Goal: Information Seeking & Learning: Compare options

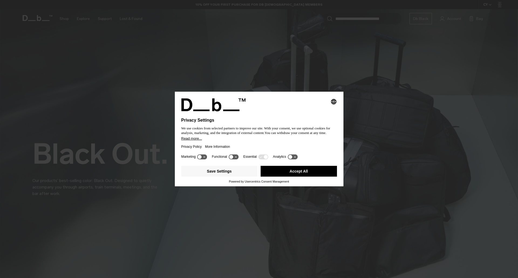
click at [293, 172] on button "Accept All" at bounding box center [299, 171] width 76 height 11
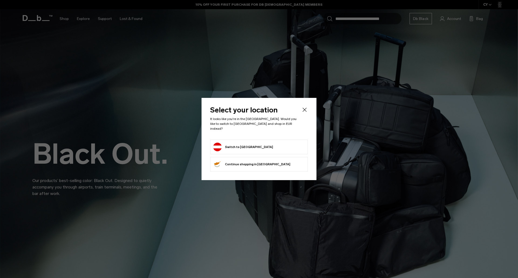
click at [246, 145] on button "Switch to Austria" at bounding box center [243, 147] width 60 height 9
click at [242, 146] on button "Switch to Austria" at bounding box center [243, 147] width 60 height 9
click at [306, 111] on icon "Close" at bounding box center [305, 110] width 6 height 6
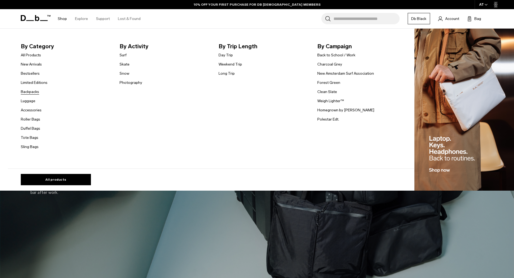
click at [29, 92] on link "Backpacks" at bounding box center [30, 92] width 18 height 6
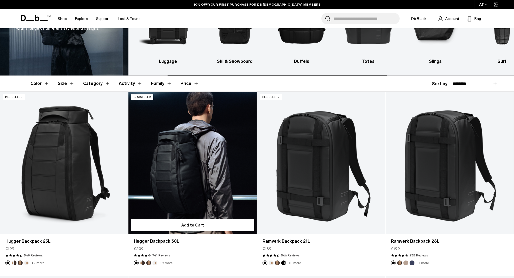
scroll to position [81, 0]
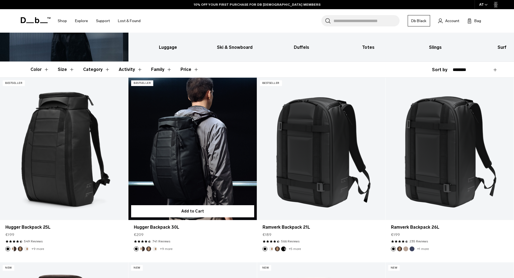
click at [155, 249] on button "Oatmilk" at bounding box center [155, 249] width 5 height 5
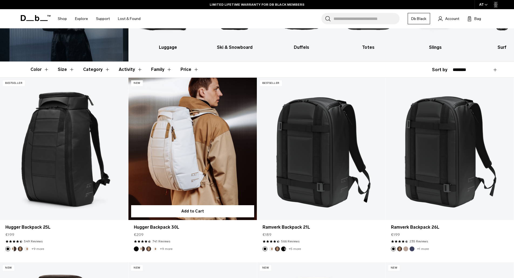
click at [205, 190] on link "Hugger Backpack 30L Oatmilk" at bounding box center [193, 149] width 128 height 143
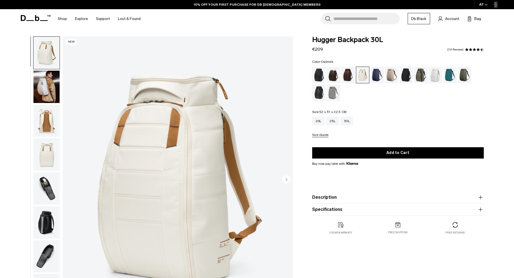
click at [40, 197] on img "button" at bounding box center [46, 189] width 26 height 32
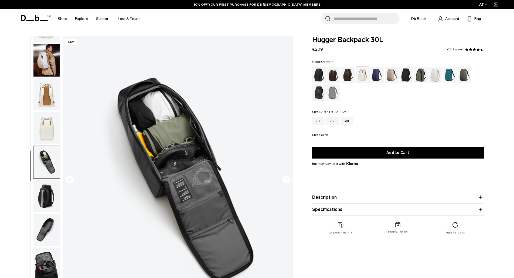
scroll to position [51, 0]
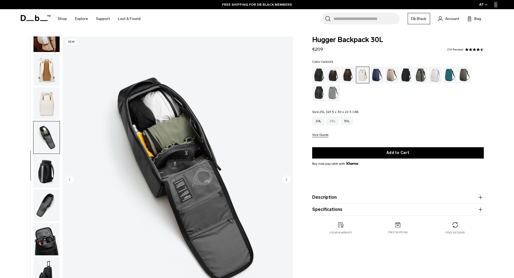
drag, startPoint x: 337, startPoint y: 122, endPoint x: 330, endPoint y: 124, distance: 6.7
click at [337, 122] on div "25L" at bounding box center [332, 121] width 13 height 9
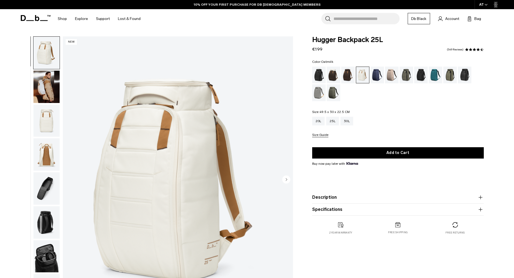
click at [50, 184] on img "button" at bounding box center [46, 189] width 26 height 32
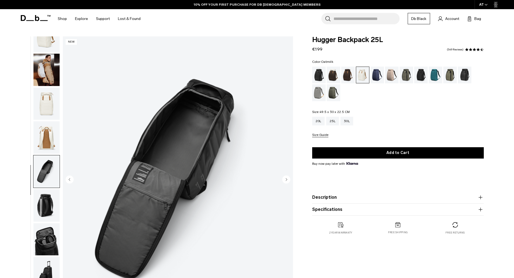
click at [53, 69] on img "button" at bounding box center [46, 70] width 26 height 32
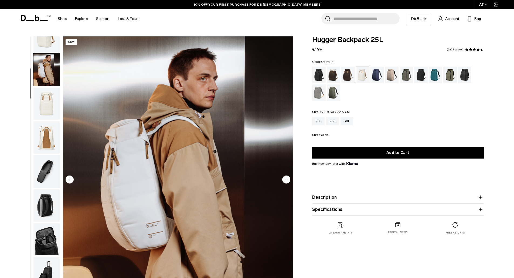
click at [49, 92] on img "button" at bounding box center [46, 104] width 26 height 32
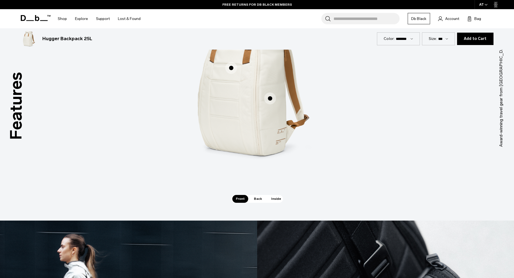
scroll to position [648, 0]
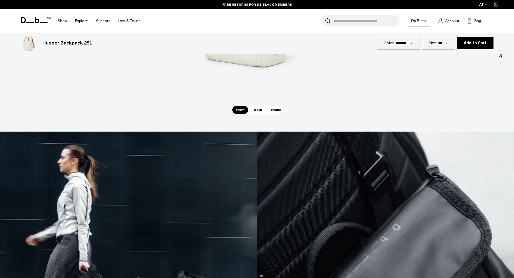
click at [273, 106] on div "Main Compartment Opens Fully Main Compartment Opens Fully Roomy Top Pocket Room…" at bounding box center [257, 0] width 162 height 211
click at [277, 113] on span "Inside" at bounding box center [276, 110] width 17 height 8
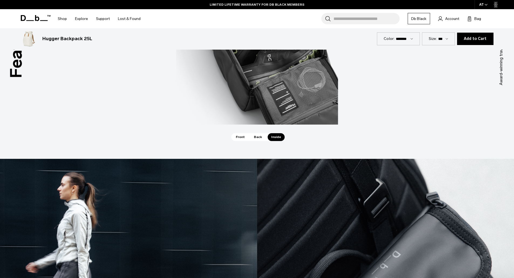
scroll to position [621, 0]
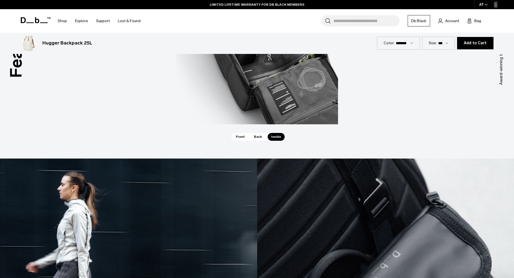
click at [259, 137] on span "Back" at bounding box center [258, 137] width 15 height 8
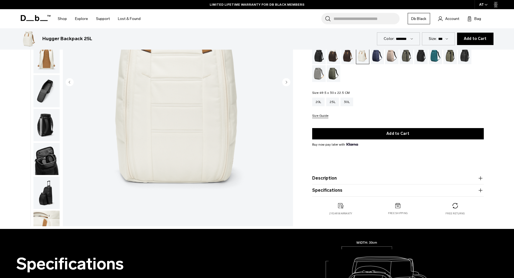
scroll to position [0, 0]
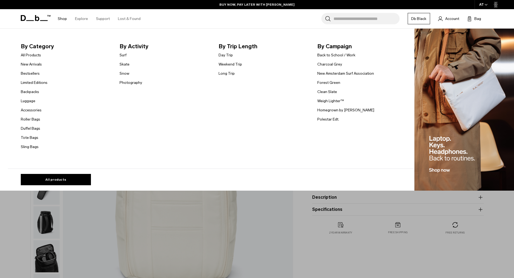
click at [30, 107] on li "Accessories" at bounding box center [34, 110] width 27 height 6
click at [31, 111] on link "Accessories" at bounding box center [31, 110] width 21 height 6
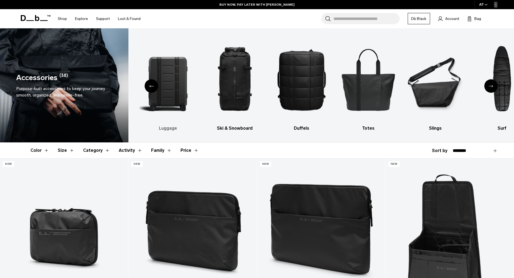
click at [178, 102] on img "3 / 10" at bounding box center [168, 79] width 58 height 86
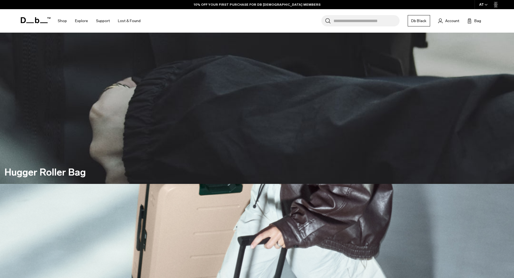
scroll to position [162, 0]
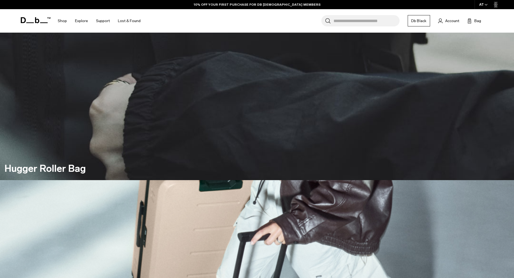
drag, startPoint x: 8, startPoint y: 157, endPoint x: 21, endPoint y: 158, distance: 13.0
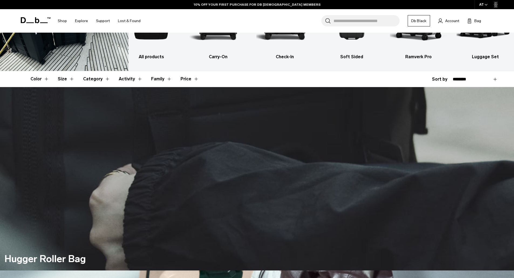
scroll to position [0, 0]
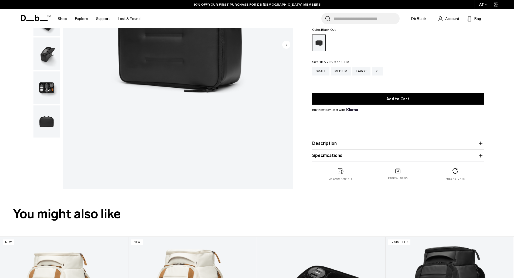
scroll to position [27, 0]
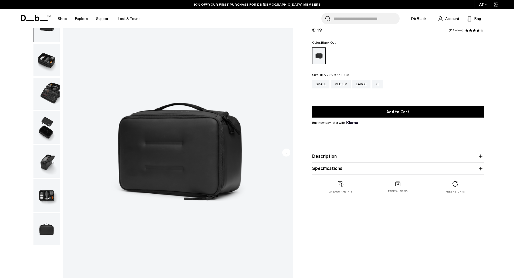
click at [39, 65] on img "button" at bounding box center [46, 60] width 26 height 32
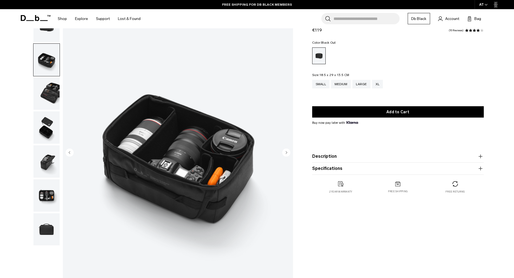
scroll to position [0, 0]
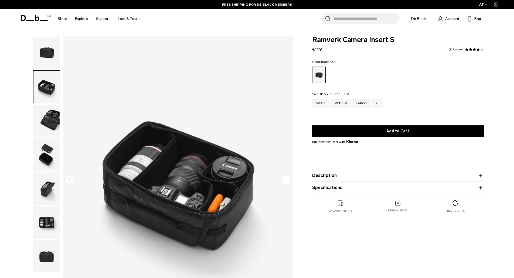
click at [44, 129] on img "button" at bounding box center [46, 121] width 26 height 32
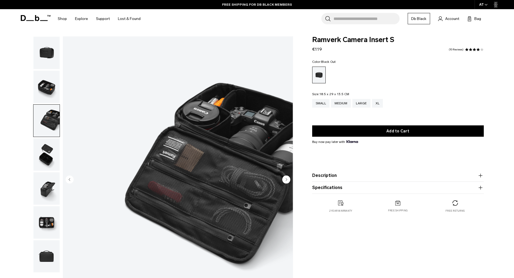
click at [48, 155] on img "button" at bounding box center [46, 155] width 26 height 32
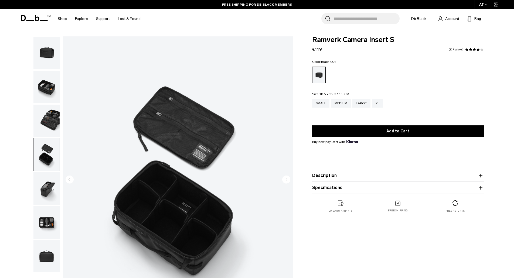
click at [54, 183] on img "button" at bounding box center [46, 189] width 26 height 32
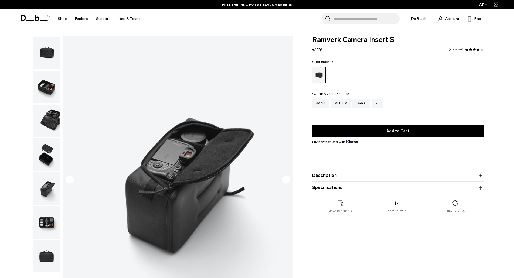
click at [49, 221] on img "button" at bounding box center [46, 223] width 26 height 32
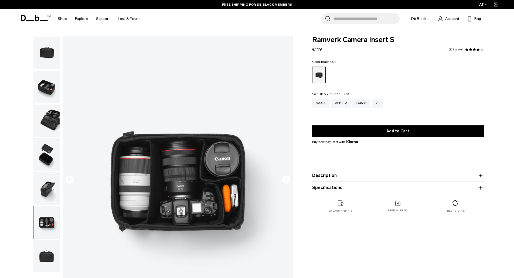
click at [54, 248] on img "button" at bounding box center [46, 257] width 26 height 32
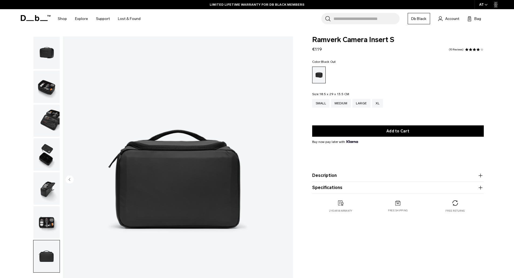
click at [49, 89] on img "button" at bounding box center [46, 87] width 26 height 32
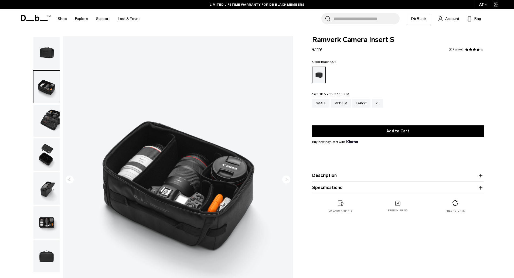
click at [49, 53] on img "button" at bounding box center [46, 53] width 26 height 32
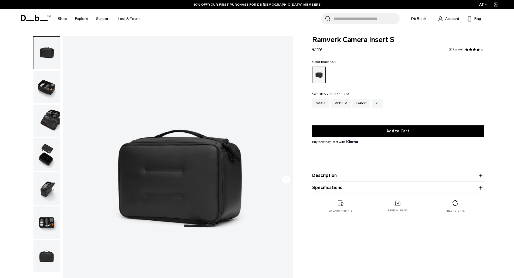
click at [51, 80] on img "button" at bounding box center [46, 87] width 26 height 32
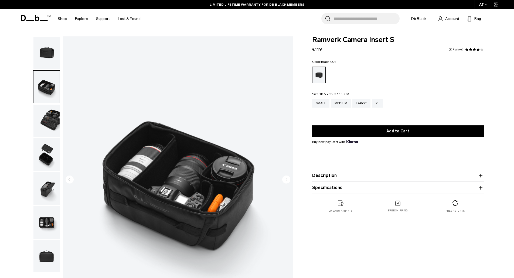
drag, startPoint x: 0, startPoint y: 207, endPoint x: -19, endPoint y: 203, distance: 20.0
drag, startPoint x: -19, startPoint y: 203, endPoint x: 23, endPoint y: 198, distance: 42.7
click at [23, 198] on div "02 / 07" at bounding box center [155, 181] width 282 height 290
click at [47, 183] on img "button" at bounding box center [46, 189] width 26 height 32
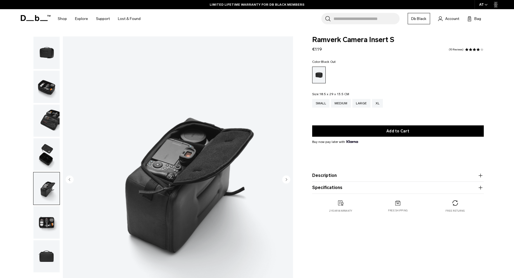
click at [48, 171] on ul at bounding box center [46, 154] width 27 height 237
click at [51, 157] on img "button" at bounding box center [46, 155] width 26 height 32
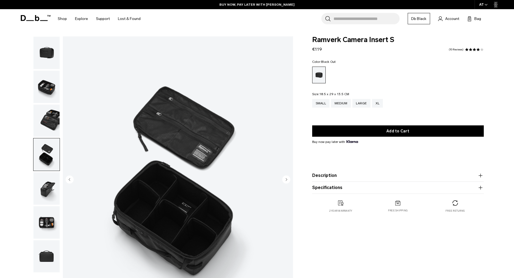
click at [52, 227] on img "button" at bounding box center [46, 223] width 26 height 32
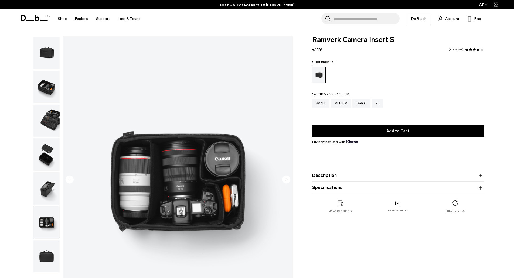
click at [56, 246] on img "button" at bounding box center [46, 257] width 26 height 32
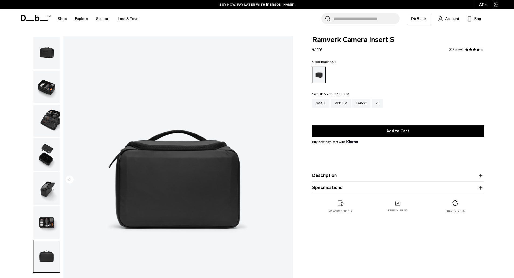
click at [53, 253] on img "button" at bounding box center [46, 257] width 26 height 32
click at [51, 215] on img "button" at bounding box center [46, 223] width 26 height 32
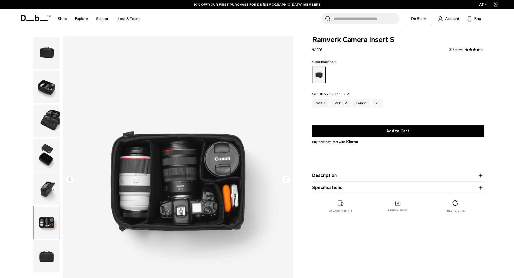
click at [52, 175] on img "button" at bounding box center [46, 189] width 26 height 32
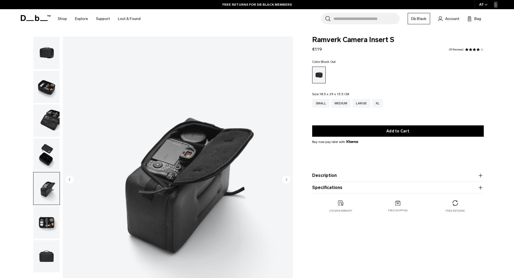
click at [54, 53] on img "button" at bounding box center [46, 53] width 26 height 32
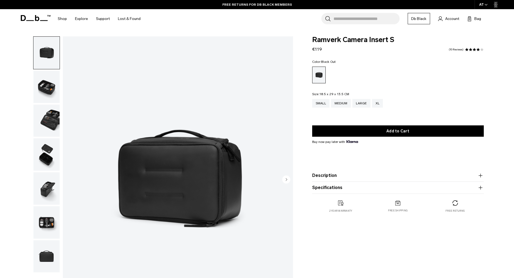
click at [283, 178] on circle "Next slide" at bounding box center [286, 179] width 8 height 8
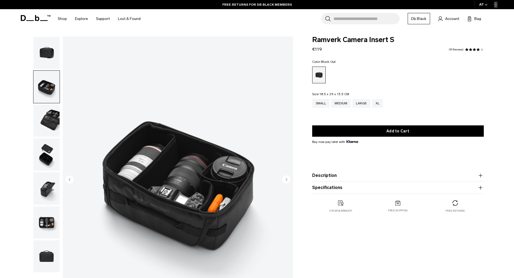
click at [283, 178] on circle "Next slide" at bounding box center [286, 179] width 8 height 8
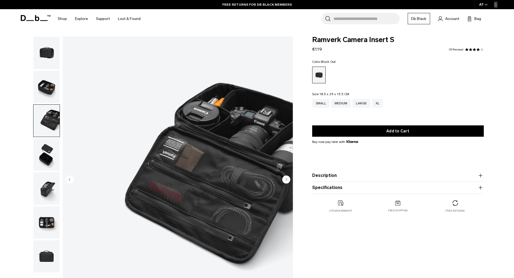
click at [69, 185] on button "Previous slide" at bounding box center [70, 179] width 8 height 9
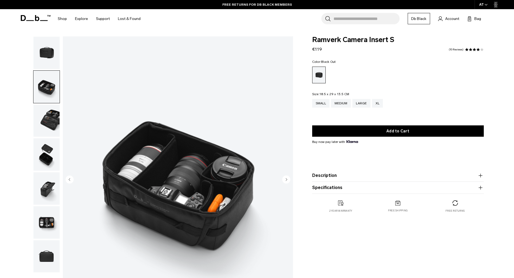
click at [221, 191] on img "2 / 7" at bounding box center [178, 180] width 230 height 288
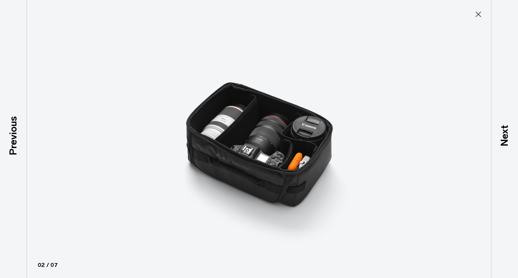
click at [300, 172] on img at bounding box center [259, 139] width 243 height 278
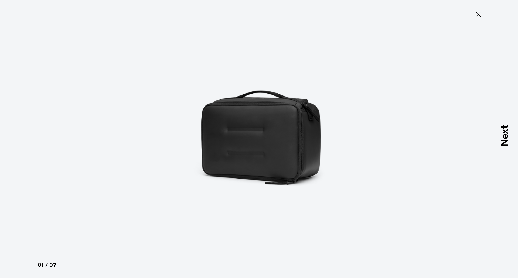
click at [336, 144] on img at bounding box center [259, 139] width 243 height 278
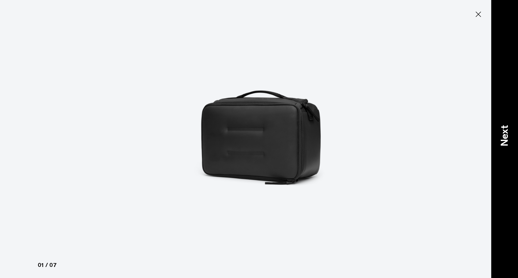
click at [505, 107] on div "Next" at bounding box center [504, 139] width 27 height 278
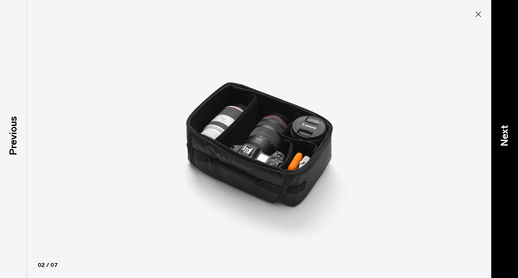
click at [505, 107] on div "Next" at bounding box center [504, 139] width 27 height 278
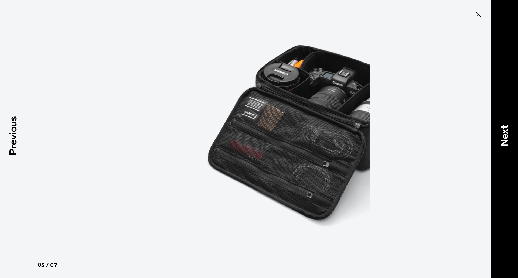
click at [505, 107] on div "Next" at bounding box center [504, 139] width 27 height 278
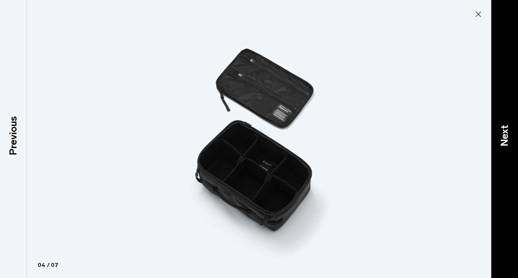
click at [505, 107] on div "Next" at bounding box center [504, 139] width 27 height 278
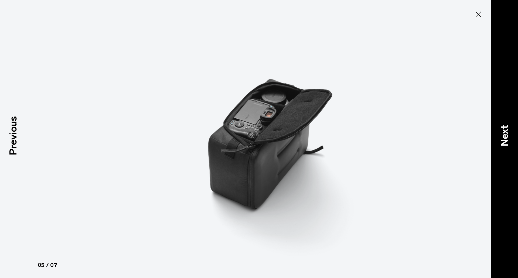
click at [505, 107] on div "Next" at bounding box center [504, 139] width 27 height 278
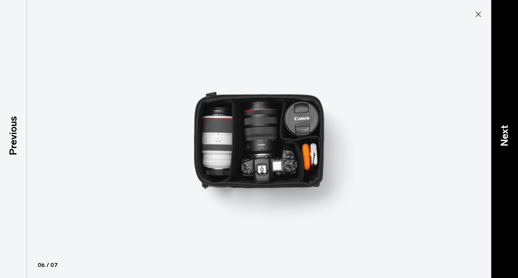
click at [505, 107] on div "Next" at bounding box center [504, 139] width 27 height 278
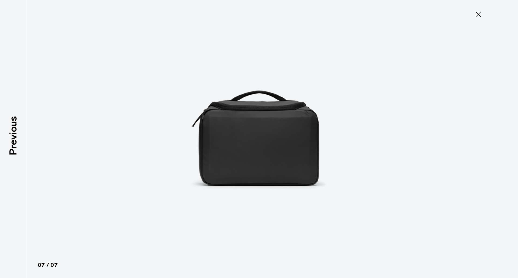
click at [505, 107] on div at bounding box center [259, 139] width 518 height 278
click at [476, 12] on icon at bounding box center [478, 14] width 9 height 9
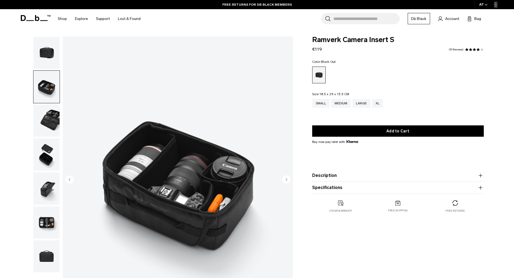
click at [478, 51] on span at bounding box center [479, 50] width 4 height 4
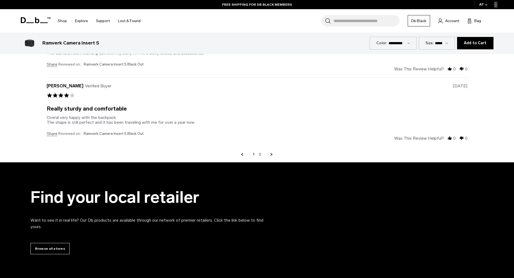
scroll to position [1512, 0]
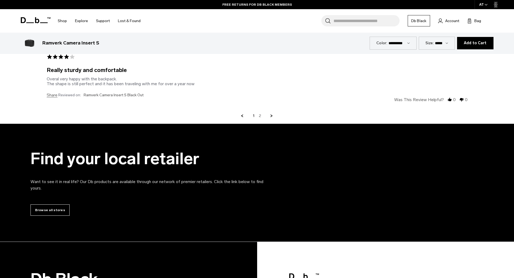
click at [261, 116] on link "2" at bounding box center [260, 116] width 2 height 5
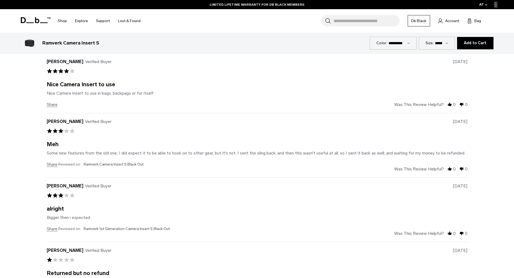
scroll to position [1308, 0]
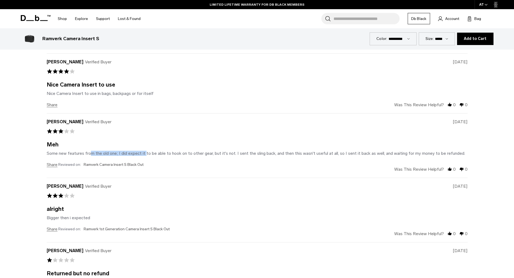
drag, startPoint x: 87, startPoint y: 154, endPoint x: 142, endPoint y: 155, distance: 54.5
click at [142, 155] on div "Some new features from the old one; I did expect it to be able to hook on to ot…" at bounding box center [256, 153] width 419 height 5
click at [168, 167] on div "Reviewed on: Ramverk Camera Insert S Black Out" at bounding box center [257, 165] width 421 height 5
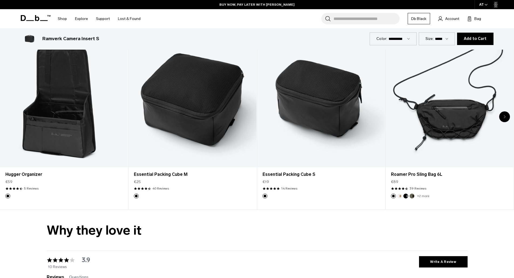
scroll to position [984, 0]
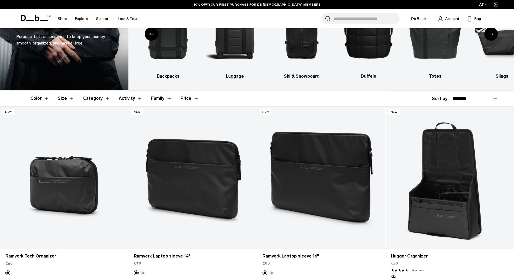
scroll to position [135, 0]
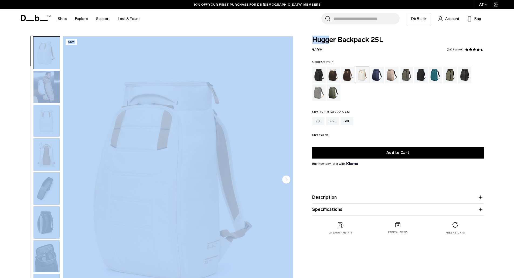
drag, startPoint x: 325, startPoint y: 44, endPoint x: 312, endPoint y: 47, distance: 13.6
click at [286, 46] on div "Gallery 3D Details Dimensions 01 / 09 New" at bounding box center [257, 181] width 486 height 290
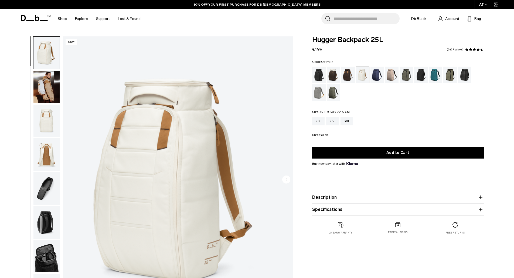
click at [321, 47] on span "€199" at bounding box center [317, 49] width 10 height 5
drag, startPoint x: 311, startPoint y: 50, endPoint x: 300, endPoint y: 51, distance: 10.6
click at [300, 51] on div "Hugger Backpack 25L €199 4.5 star rating 549 Reviews Color: Oatmilk Out of stoc…" at bounding box center [398, 140] width 204 height 209
click at [387, 136] on div "Size Guide" at bounding box center [398, 135] width 172 height 4
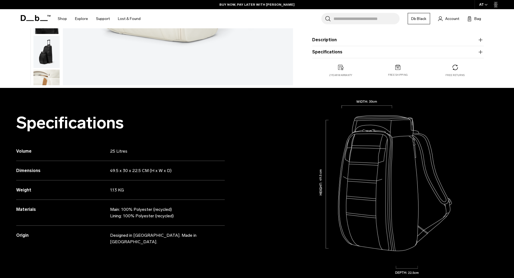
scroll to position [243, 0]
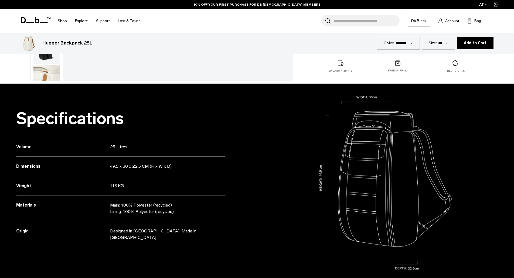
drag, startPoint x: 110, startPoint y: 184, endPoint x: 208, endPoint y: 184, distance: 97.7
click at [151, 187] on p "1.13 KG" at bounding box center [162, 186] width 104 height 6
click at [226, 183] on div "Specifications Volume 25 Litres Dimensions 49.5 x 30 x 22.5 CM (H x W x D) Weig…" at bounding box center [128, 183] width 257 height 199
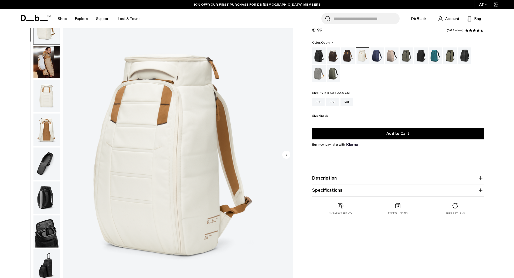
scroll to position [0, 0]
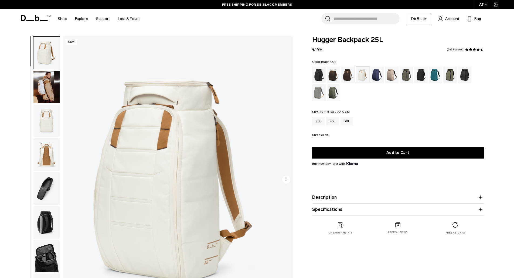
click at [322, 75] on div "Black Out" at bounding box center [319, 75] width 14 height 17
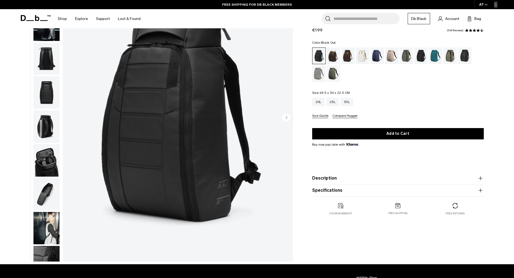
scroll to position [54, 0]
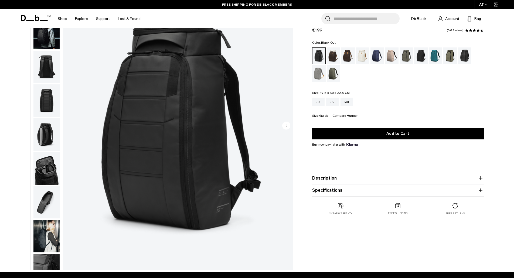
click at [171, 137] on img "1 / 11" at bounding box center [178, 126] width 230 height 288
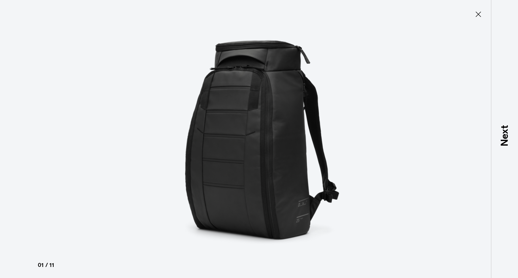
click at [477, 16] on icon at bounding box center [478, 14] width 5 height 5
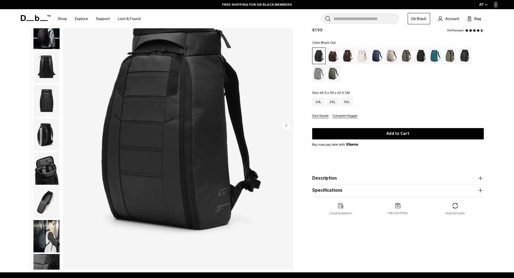
click at [39, 167] on img "button" at bounding box center [46, 169] width 26 height 32
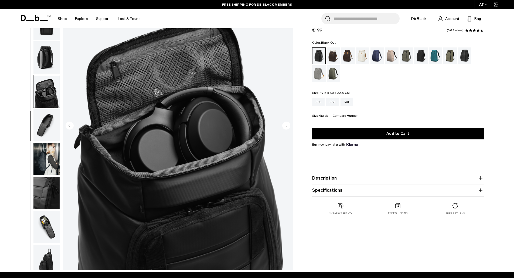
scroll to position [85, 0]
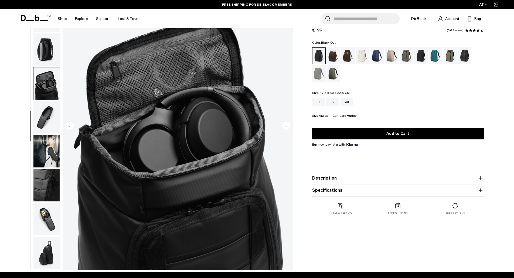
click at [56, 126] on img "button" at bounding box center [46, 118] width 26 height 32
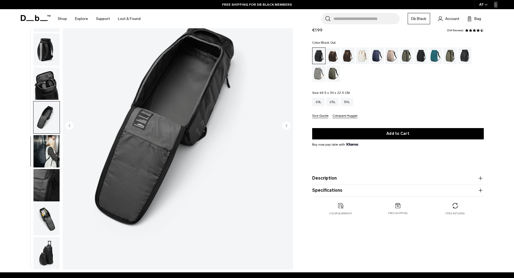
click at [53, 141] on img "button" at bounding box center [46, 151] width 26 height 32
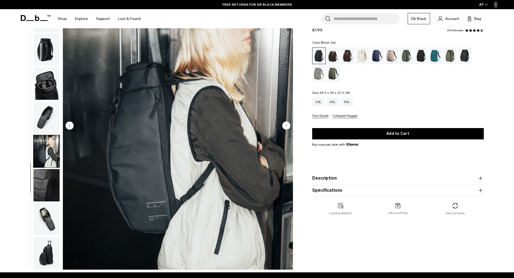
click at [292, 124] on img "8 / 11" at bounding box center [178, 126] width 230 height 288
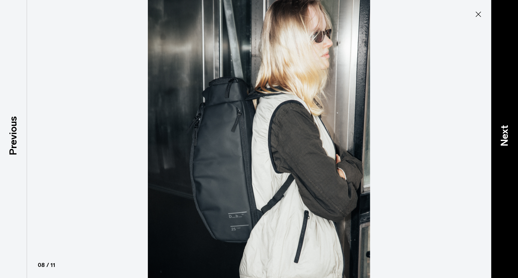
click at [503, 125] on p "Next" at bounding box center [505, 135] width 15 height 21
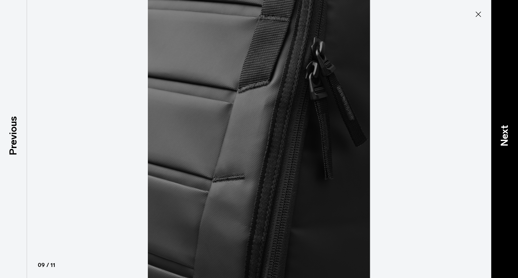
click at [503, 125] on p "Next" at bounding box center [505, 135] width 15 height 21
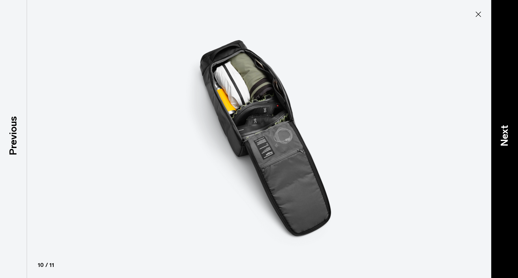
click at [503, 125] on p "Next" at bounding box center [505, 135] width 15 height 21
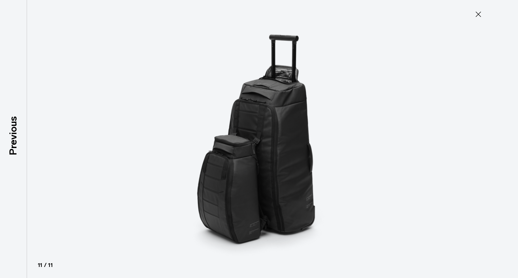
click at [503, 125] on div at bounding box center [259, 139] width 518 height 278
click at [478, 16] on icon at bounding box center [478, 14] width 9 height 9
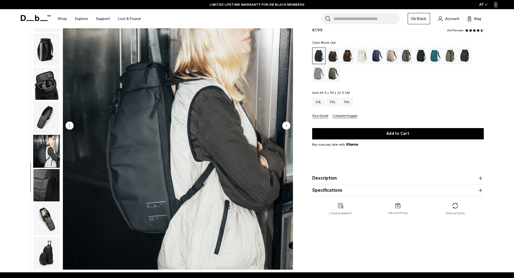
click at [50, 56] on img "button" at bounding box center [46, 49] width 26 height 32
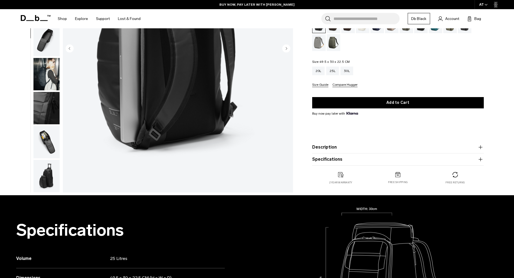
scroll to position [0, 0]
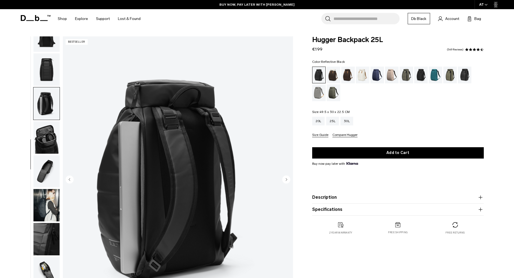
click at [466, 73] on div "Reflective Black" at bounding box center [465, 75] width 14 height 17
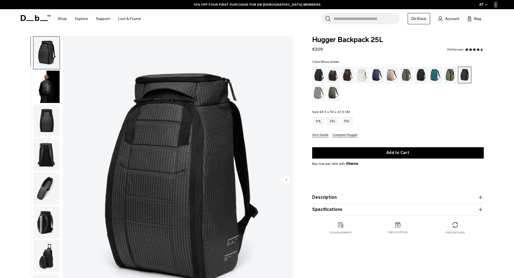
click at [331, 93] on div "Moss Green" at bounding box center [334, 93] width 14 height 17
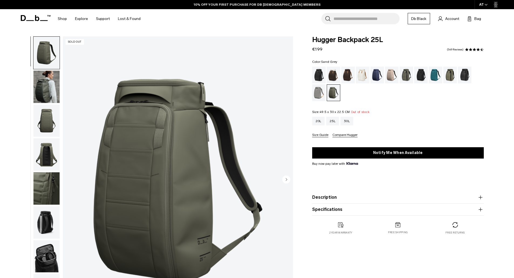
click at [315, 92] on div "Sand Grey" at bounding box center [319, 93] width 14 height 17
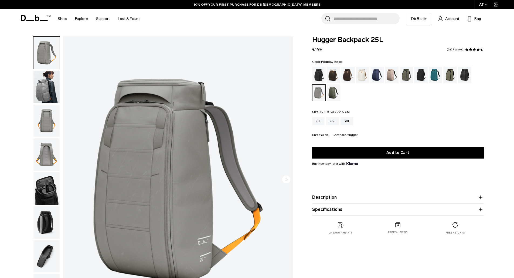
click at [391, 75] on div "Fogbow Beige" at bounding box center [392, 75] width 14 height 17
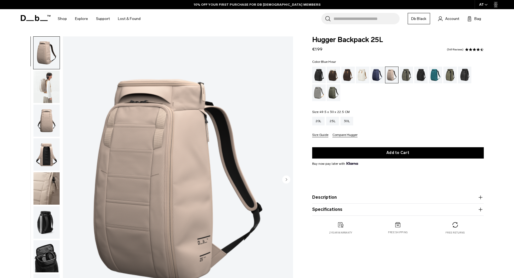
click at [374, 73] on div "Blue Hour" at bounding box center [378, 75] width 14 height 17
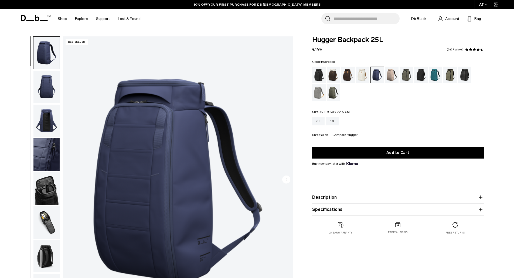
click at [343, 76] on div "Espresso" at bounding box center [349, 75] width 14 height 17
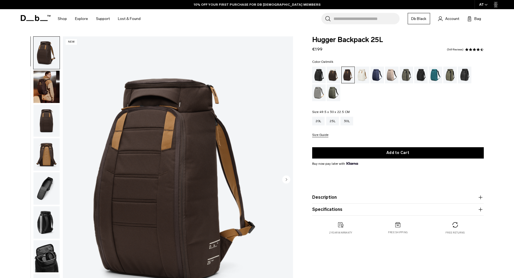
click at [362, 73] on div "Oatmilk" at bounding box center [363, 75] width 14 height 17
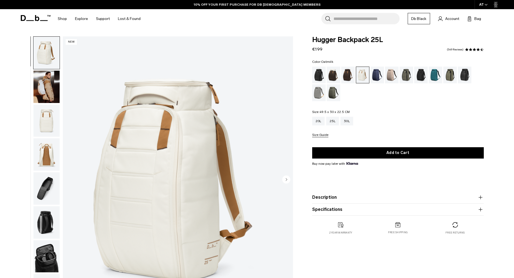
drag, startPoint x: 0, startPoint y: 0, endPoint x: 318, endPoint y: 74, distance: 326.3
click at [318, 74] on div "Black Out" at bounding box center [319, 75] width 14 height 17
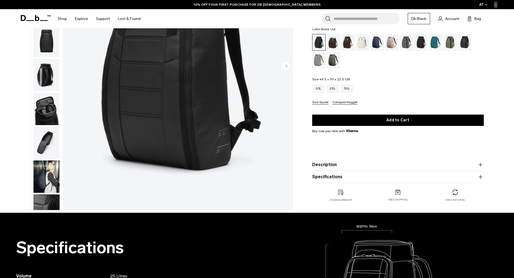
scroll to position [27, 0]
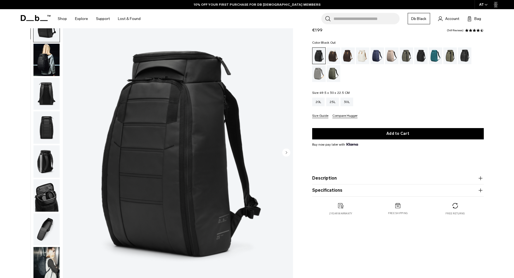
click at [286, 149] on circle "Next slide" at bounding box center [286, 152] width 8 height 8
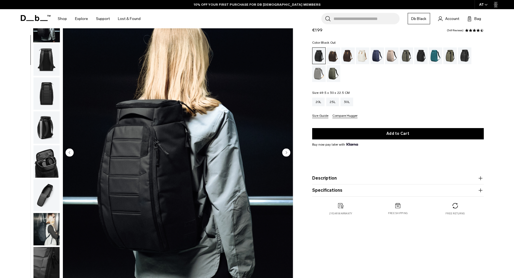
click at [286, 149] on circle "Next slide" at bounding box center [286, 152] width 8 height 8
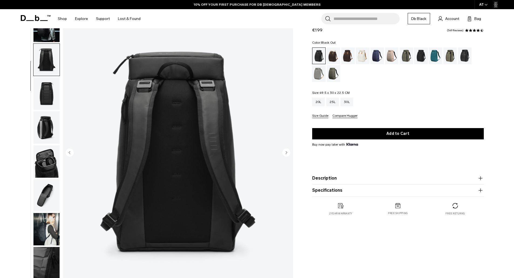
scroll to position [68, 0]
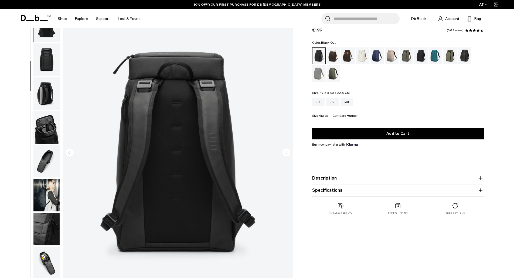
click at [75, 149] on img "3 / 11" at bounding box center [178, 153] width 230 height 288
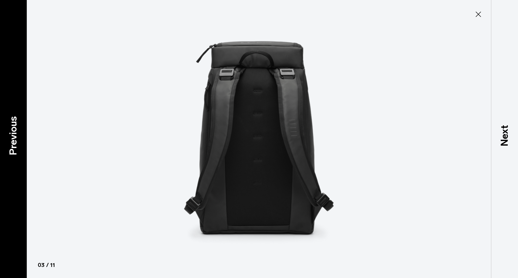
click at [9, 151] on p "Previous" at bounding box center [13, 135] width 15 height 39
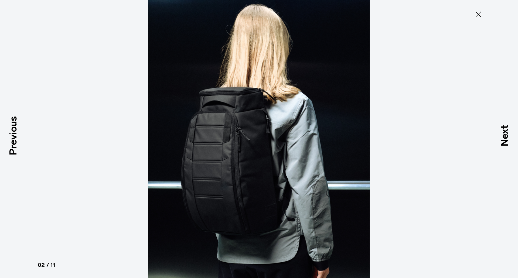
click at [228, 156] on img at bounding box center [259, 139] width 243 height 278
click at [3, 149] on div "Previous" at bounding box center [13, 139] width 27 height 278
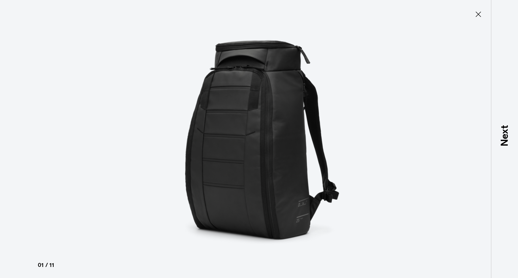
click at [3, 149] on div at bounding box center [259, 139] width 518 height 278
click at [476, 14] on icon at bounding box center [478, 14] width 9 height 9
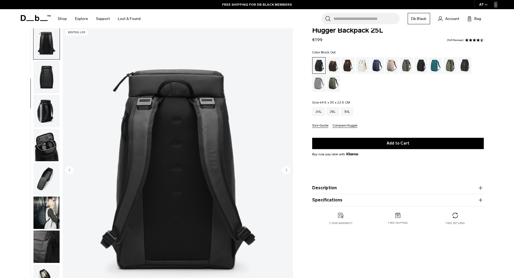
scroll to position [0, 0]
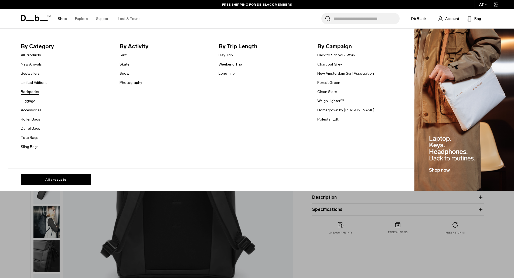
click at [33, 89] on link "Backpacks" at bounding box center [30, 92] width 18 height 6
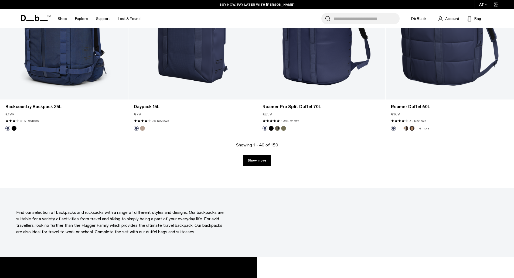
scroll to position [1863, 0]
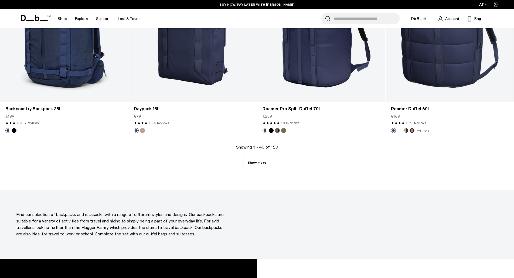
click at [252, 168] on link "Show more" at bounding box center [257, 162] width 28 height 11
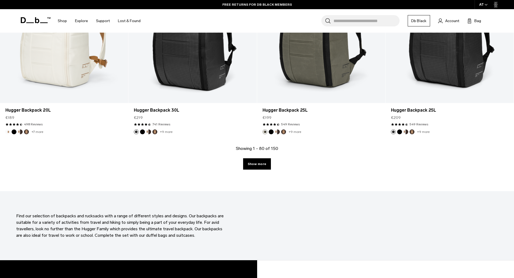
scroll to position [3699, 0]
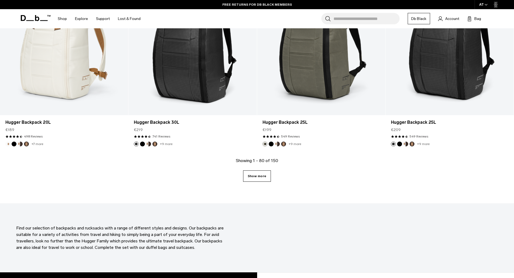
click at [258, 171] on link "Show more" at bounding box center [257, 176] width 28 height 11
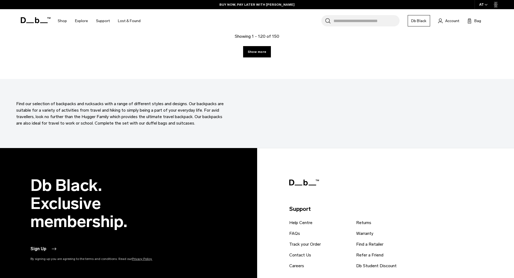
scroll to position [5589, 0]
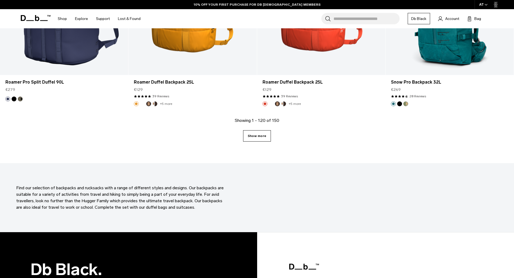
click at [264, 137] on link "Show more" at bounding box center [257, 135] width 28 height 11
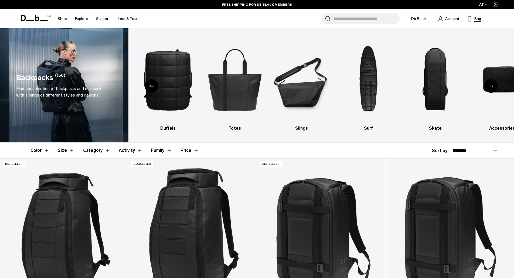
click at [478, 19] on span "Bag" at bounding box center [478, 19] width 7 height 6
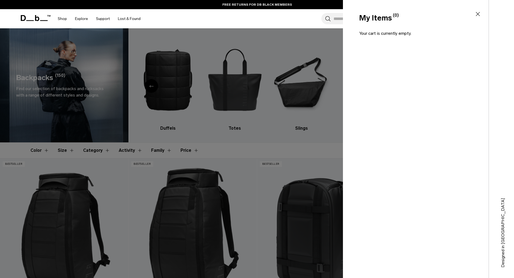
click at [482, 13] on div "My Items (0) Close" at bounding box center [415, 17] width 145 height 11
click at [478, 15] on icon at bounding box center [478, 14] width 6 height 6
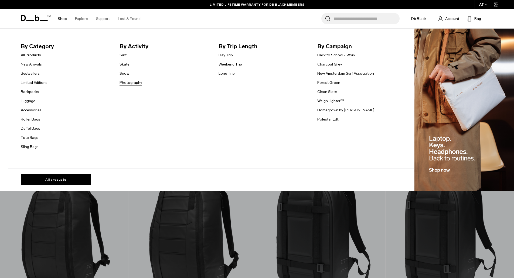
click at [132, 83] on link "Photography" at bounding box center [131, 83] width 23 height 6
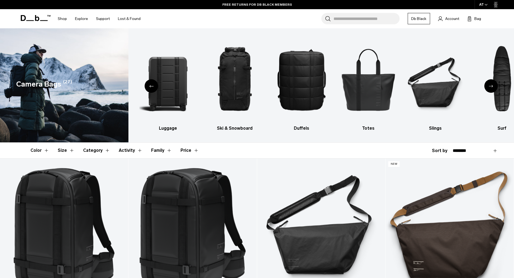
click at [491, 84] on div "Next slide" at bounding box center [491, 85] width 13 height 13
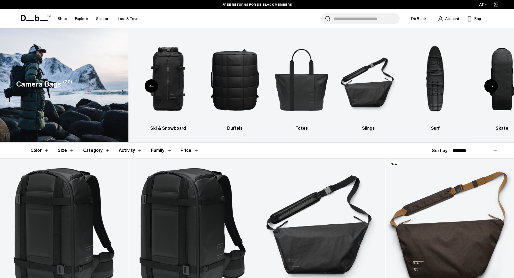
click at [491, 84] on div "Next slide" at bounding box center [491, 85] width 13 height 13
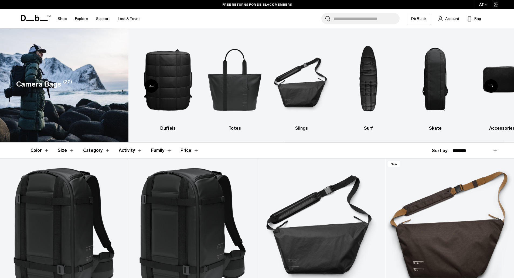
click at [491, 84] on div "Next slide" at bounding box center [491, 85] width 13 height 13
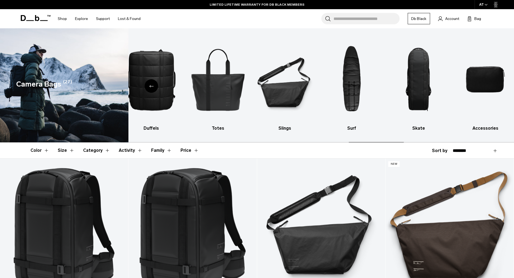
click at [491, 84] on img "10 / 10" at bounding box center [486, 79] width 58 height 86
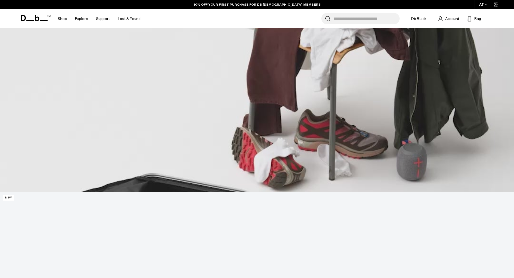
scroll to position [324, 0]
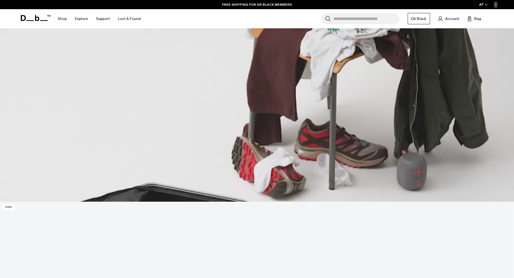
drag, startPoint x: 135, startPoint y: 177, endPoint x: 142, endPoint y: 177, distance: 7.0
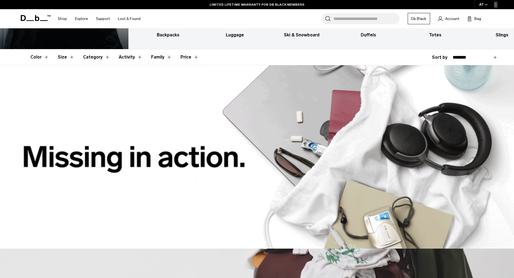
scroll to position [0, 0]
